Goal: Information Seeking & Learning: Learn about a topic

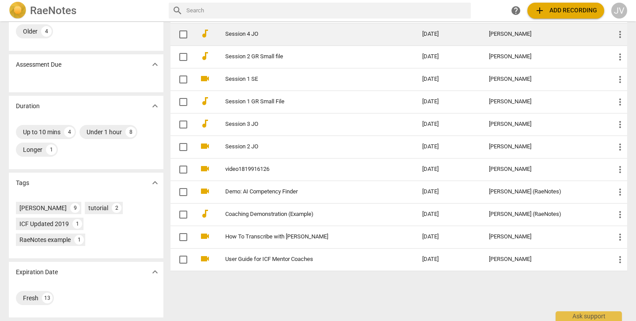
scroll to position [110, 0]
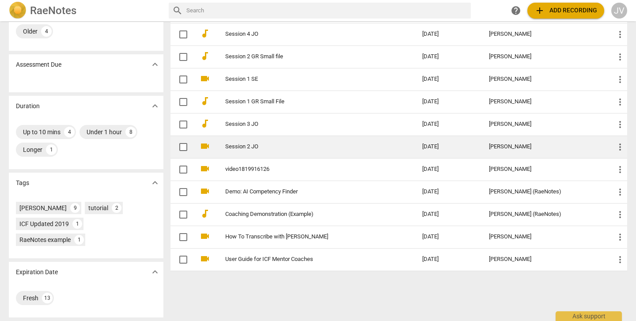
click at [271, 150] on link "Session 2 JO" at bounding box center [307, 146] width 165 height 7
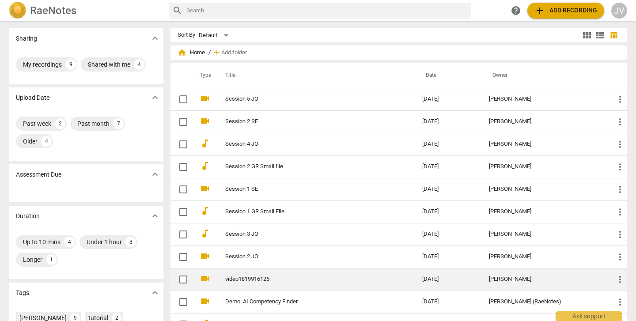
click at [270, 270] on td "video1819916126" at bounding box center [314, 279] width 200 height 23
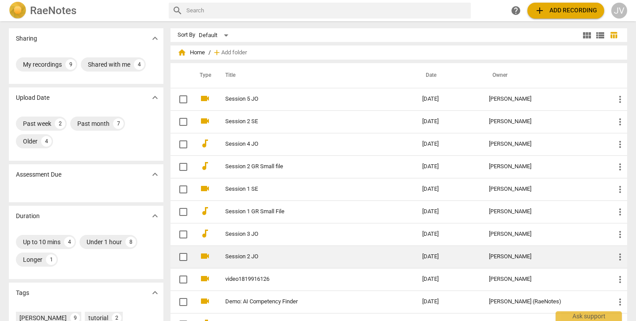
click at [237, 249] on td "Session 2 JO" at bounding box center [314, 256] width 200 height 23
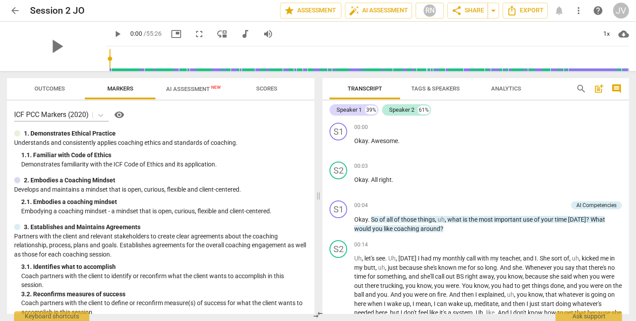
click at [16, 10] on span "arrow_back" at bounding box center [15, 10] width 11 height 11
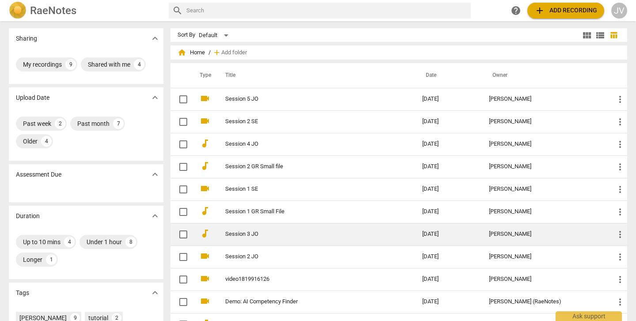
click at [263, 234] on link "Session 3 JO" at bounding box center [307, 234] width 165 height 7
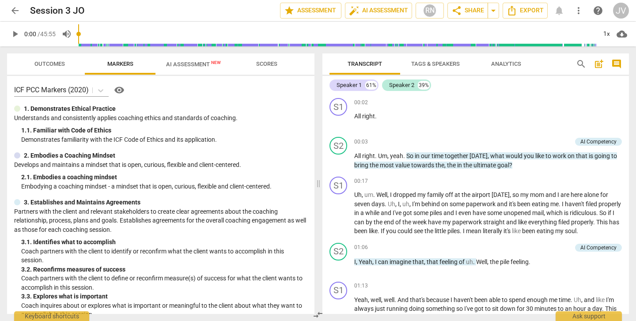
click at [18, 11] on span "arrow_back" at bounding box center [15, 10] width 11 height 11
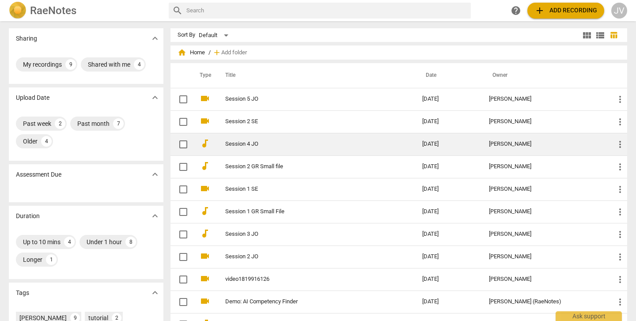
click at [256, 139] on td "Session 4 JO" at bounding box center [314, 144] width 200 height 23
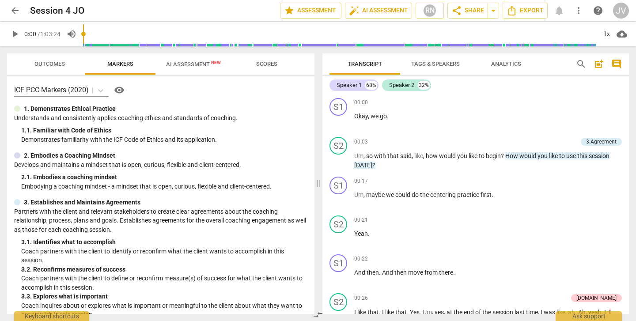
click at [13, 8] on span "arrow_back" at bounding box center [15, 10] width 11 height 11
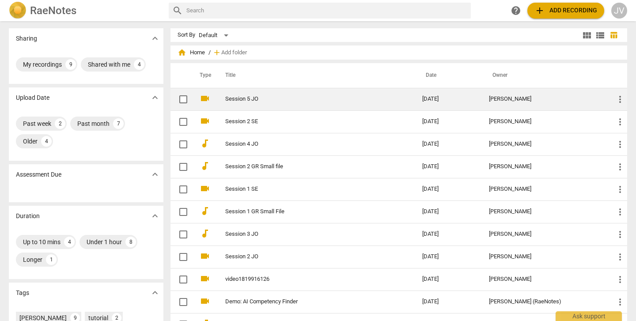
click at [254, 94] on td "Session 5 JO" at bounding box center [314, 99] width 200 height 23
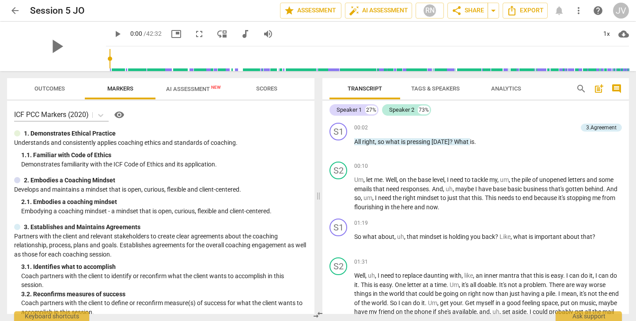
click at [15, 7] on span "arrow_back" at bounding box center [15, 10] width 11 height 11
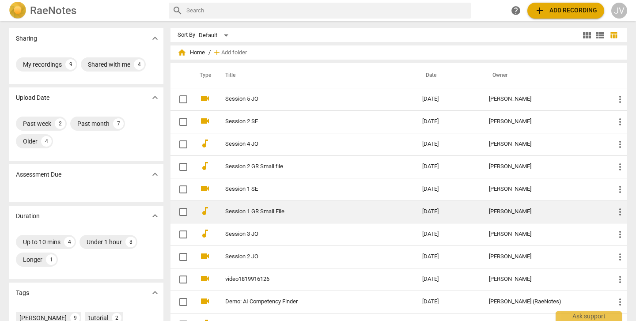
click at [283, 214] on link "Session 1 GR Small File" at bounding box center [307, 211] width 165 height 7
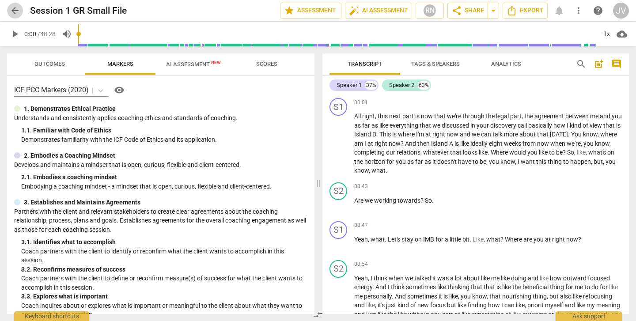
click at [18, 11] on span "arrow_back" at bounding box center [15, 10] width 11 height 11
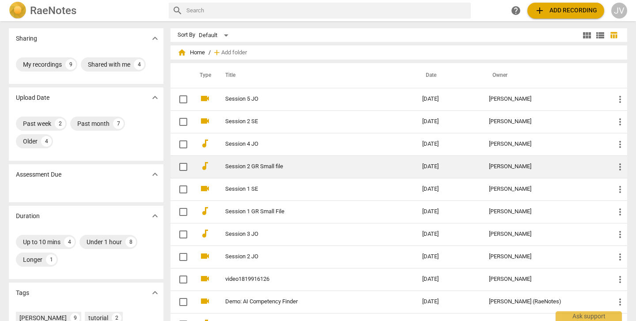
click at [247, 166] on link "Session 2 GR Small file" at bounding box center [307, 166] width 165 height 7
